Goal: Information Seeking & Learning: Learn about a topic

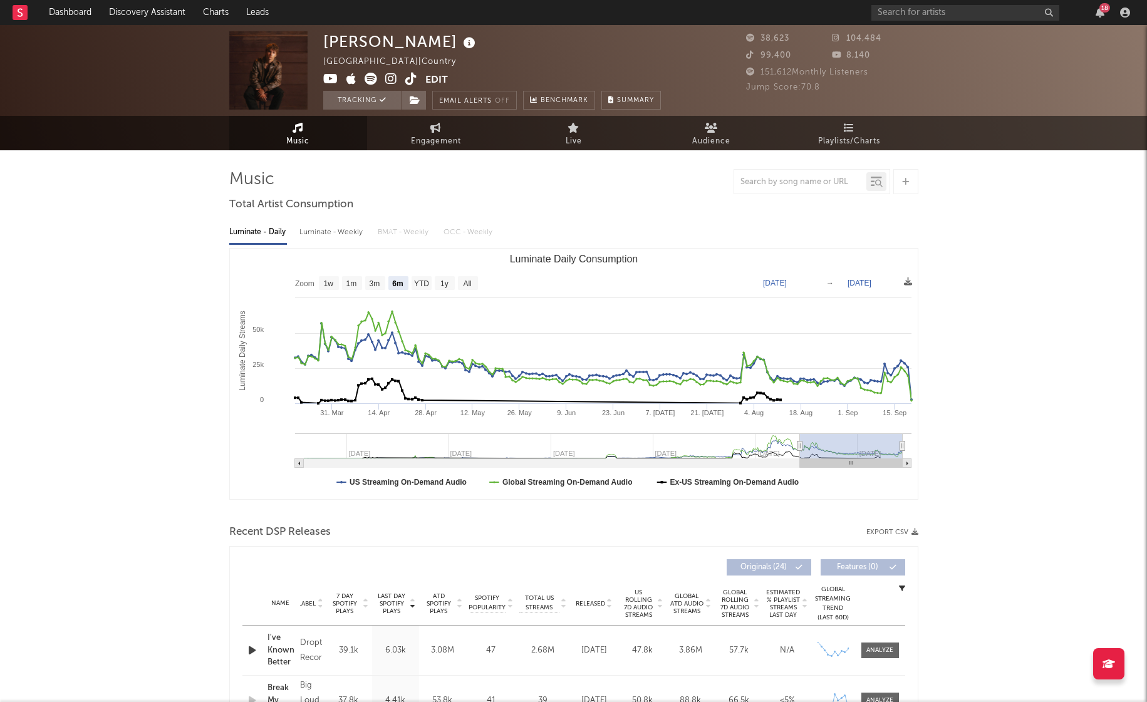
select select "6m"
click at [68, 10] on link "Dashboard" at bounding box center [70, 12] width 60 height 25
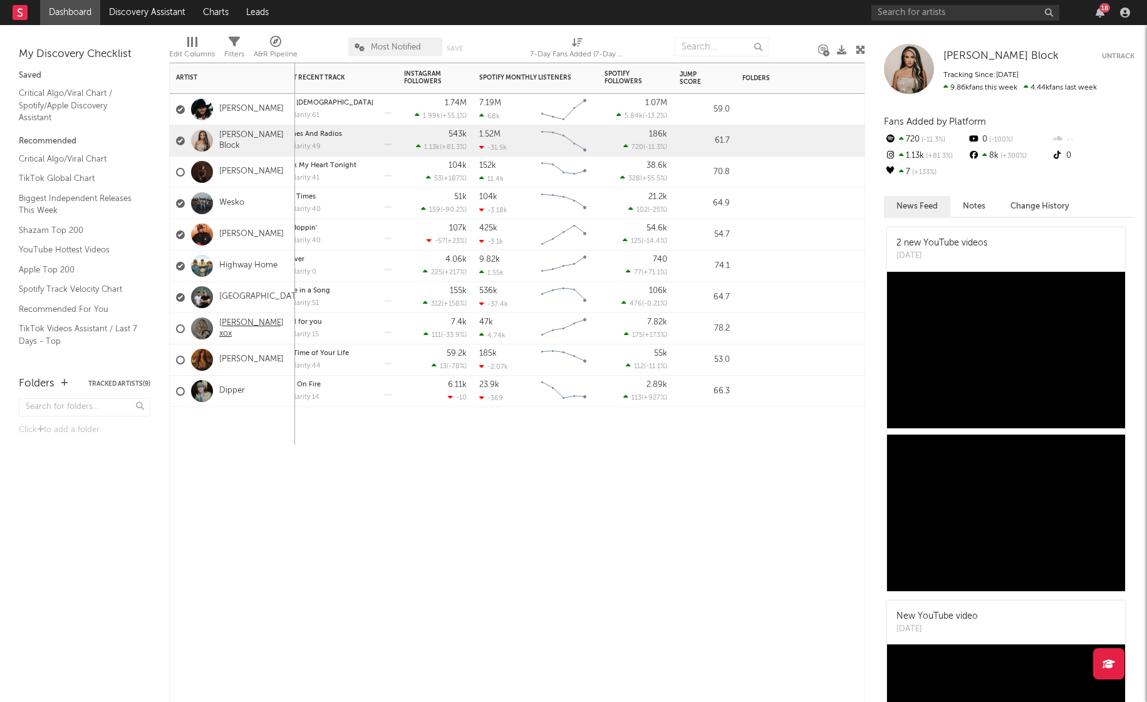
click at [242, 328] on link "[PERSON_NAME] xox" at bounding box center [254, 328] width 70 height 21
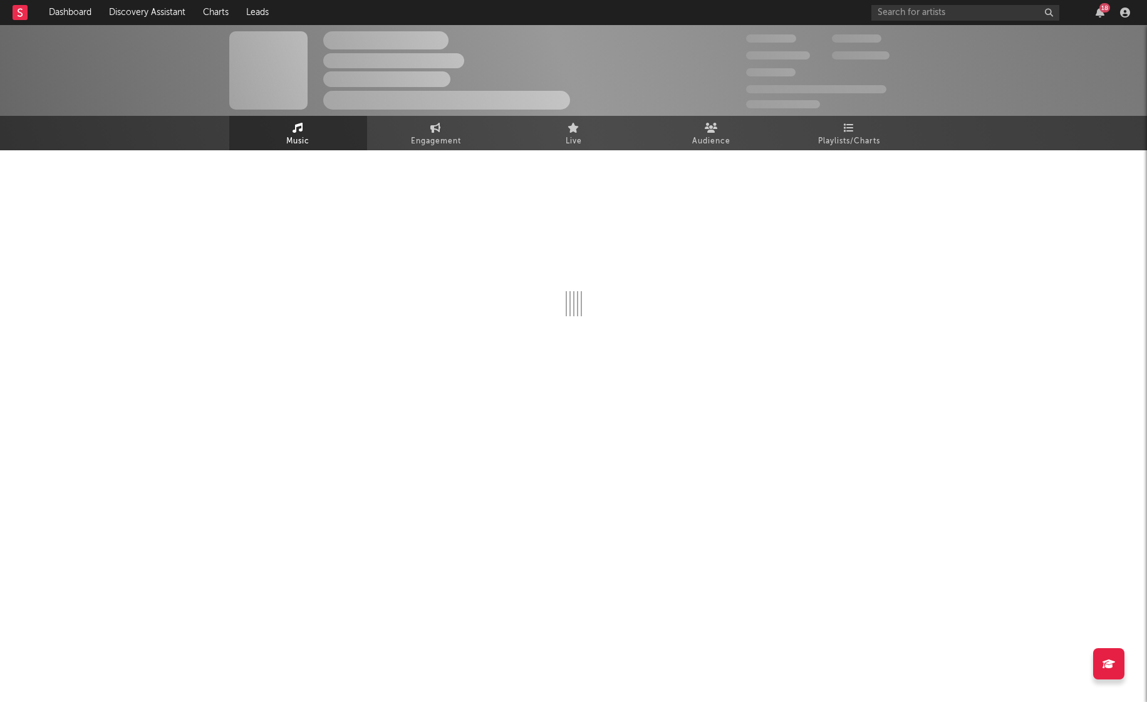
select select "6m"
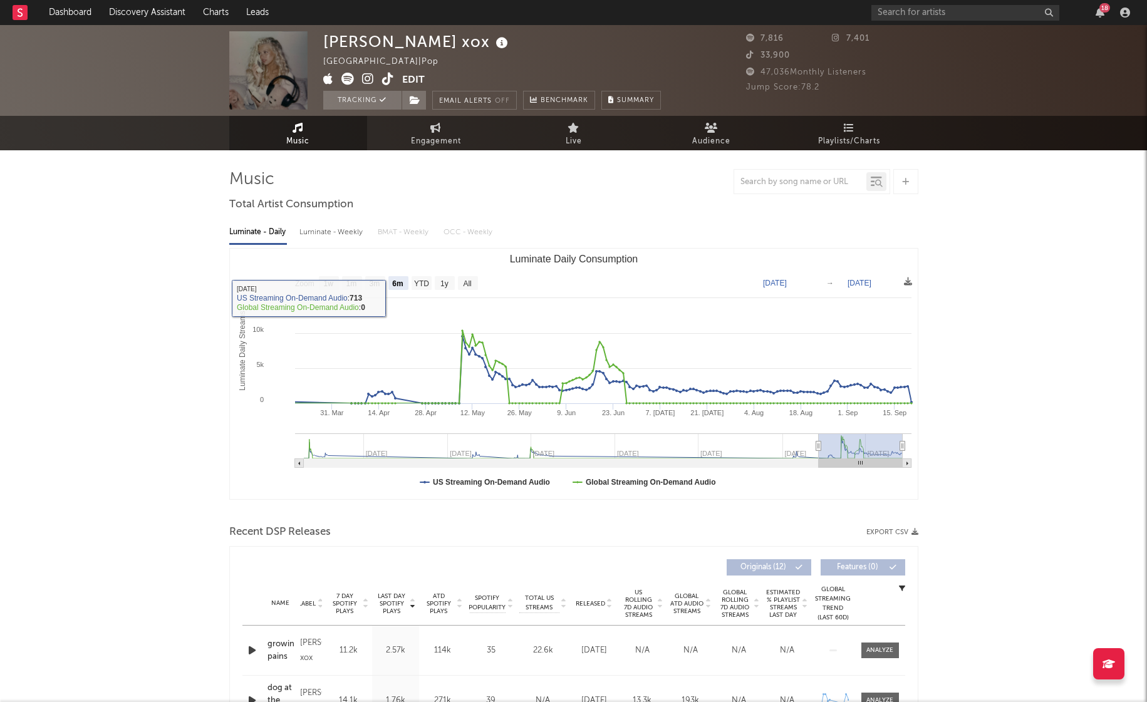
click at [343, 236] on div "Luminate - Weekly" at bounding box center [332, 232] width 66 height 21
select select "6m"
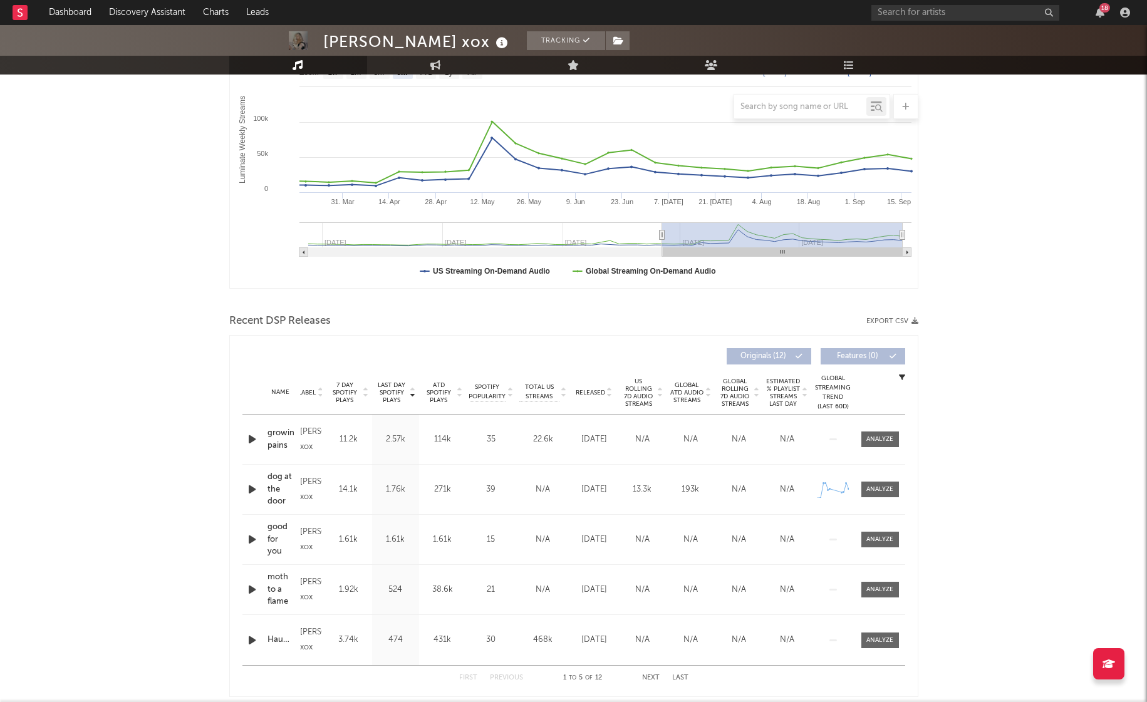
scroll to position [243, 0]
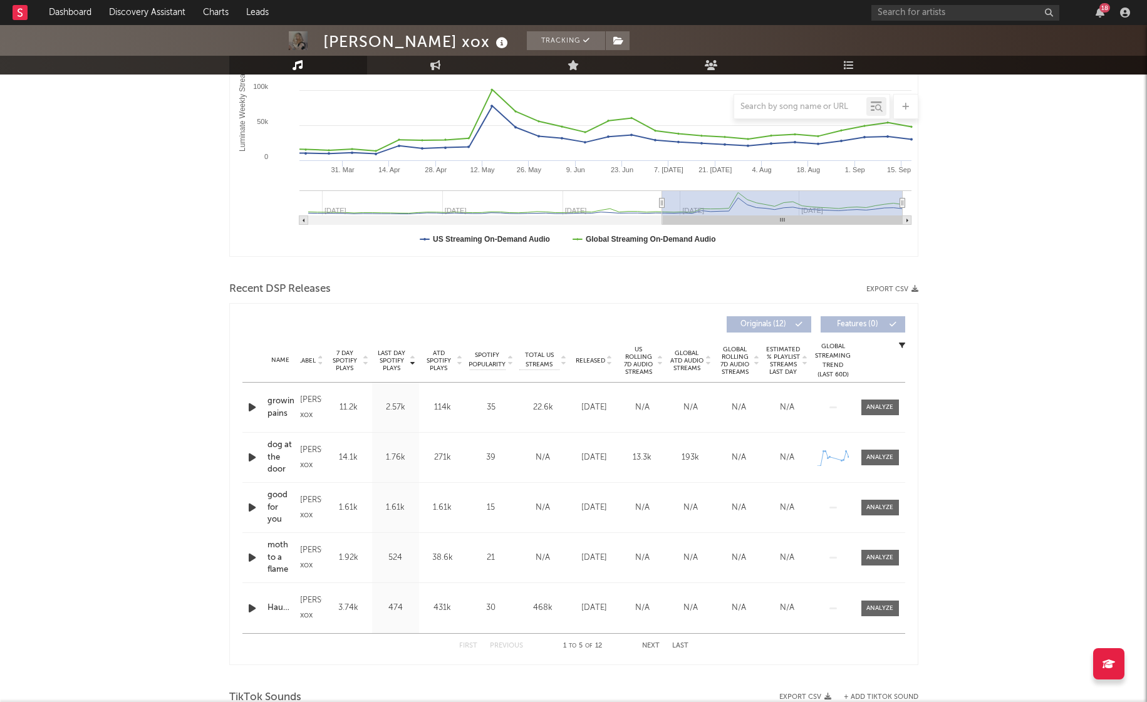
click at [593, 357] on span "Released" at bounding box center [590, 361] width 29 height 8
click at [891, 409] on div at bounding box center [879, 407] width 27 height 9
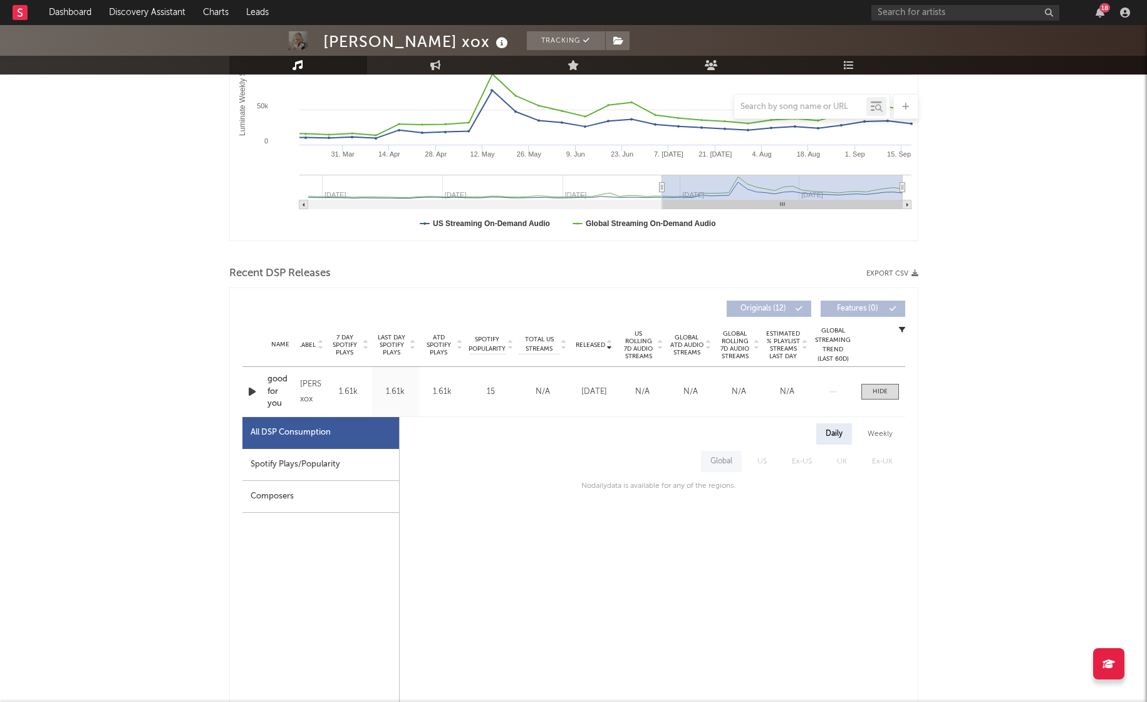
scroll to position [261, 0]
click at [883, 394] on div at bounding box center [879, 389] width 15 height 9
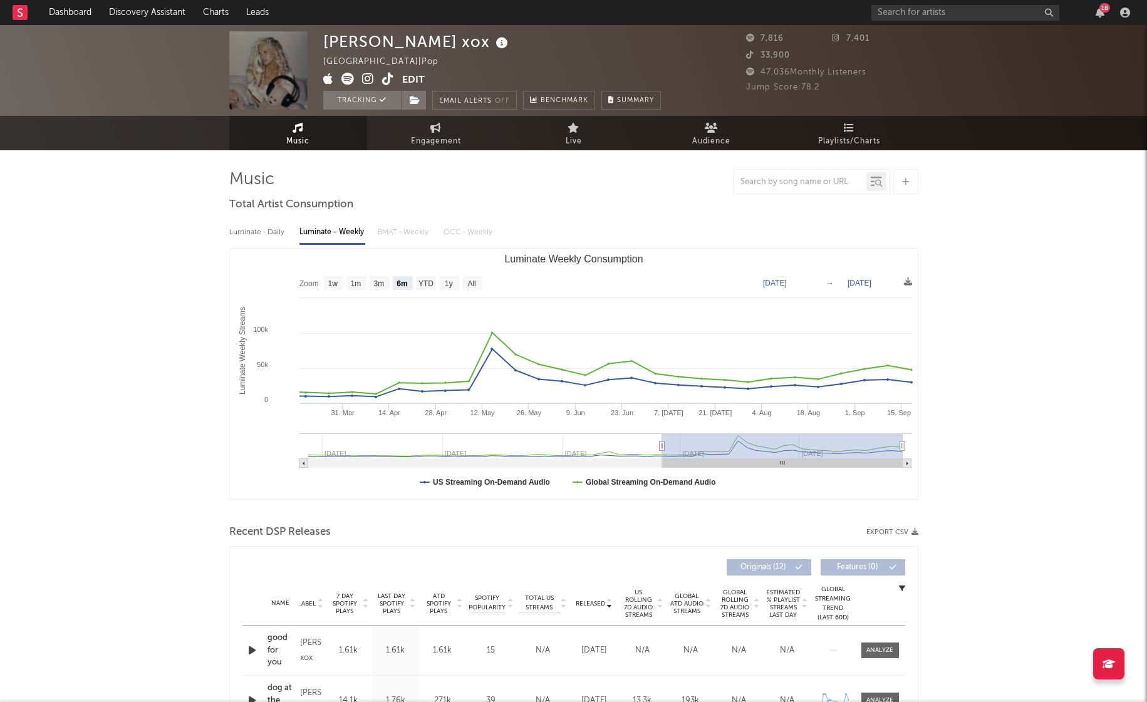
scroll to position [0, 0]
